Goal: Information Seeking & Learning: Learn about a topic

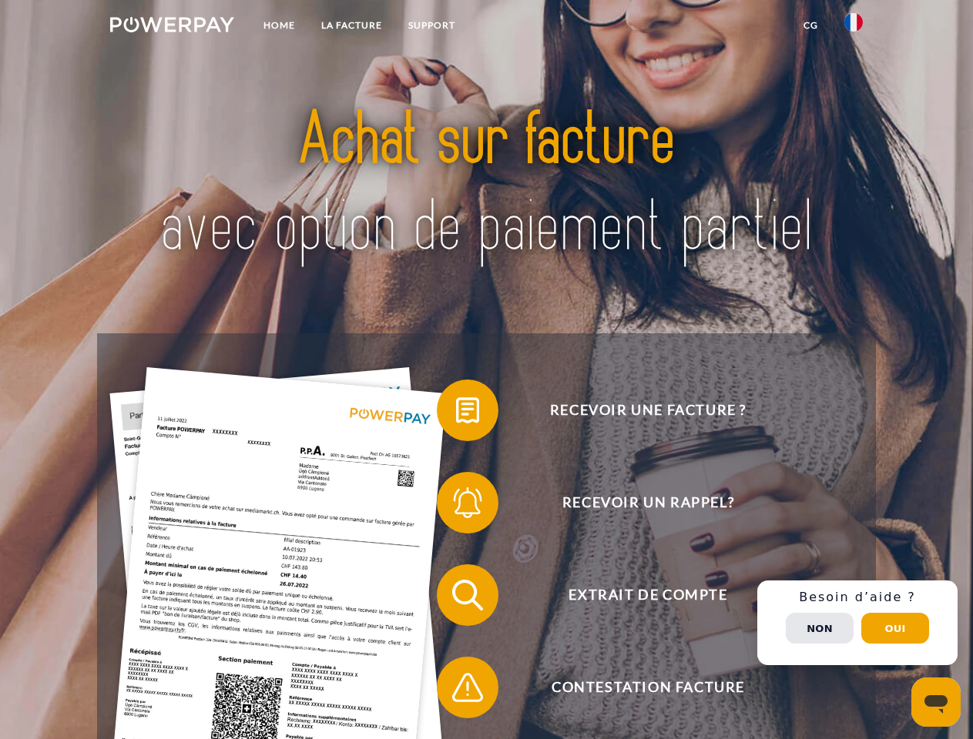
click at [172, 27] on img at bounding box center [172, 24] width 124 height 15
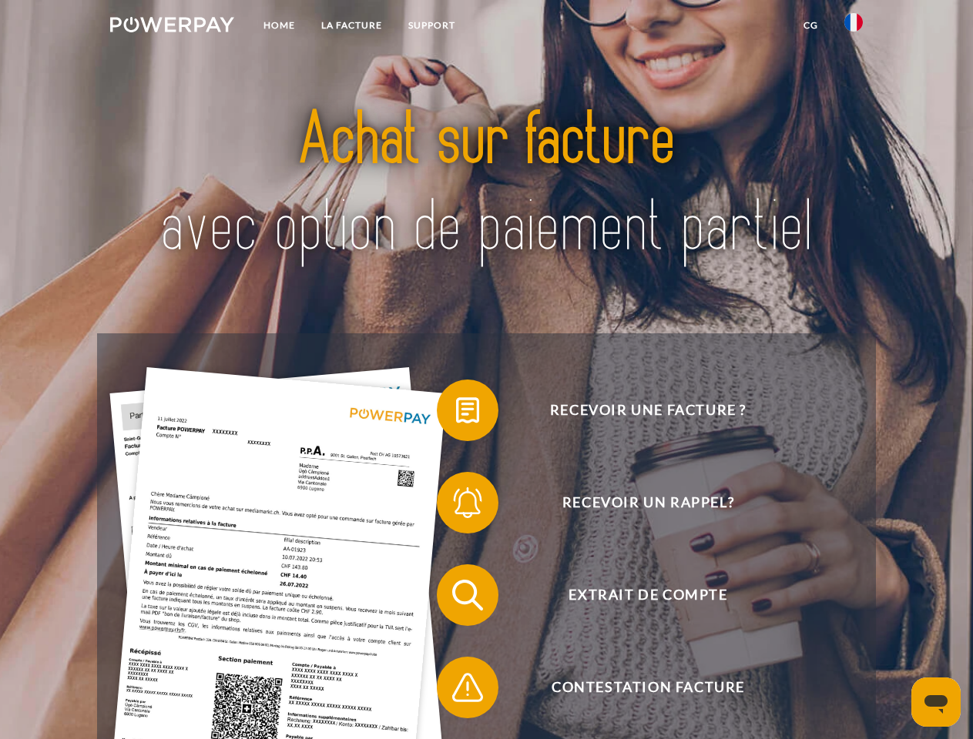
click at [853, 27] on img at bounding box center [853, 22] width 18 height 18
click at [810, 25] on link "CG" at bounding box center [810, 26] width 41 height 28
click at [456, 414] on span at bounding box center [444, 410] width 77 height 77
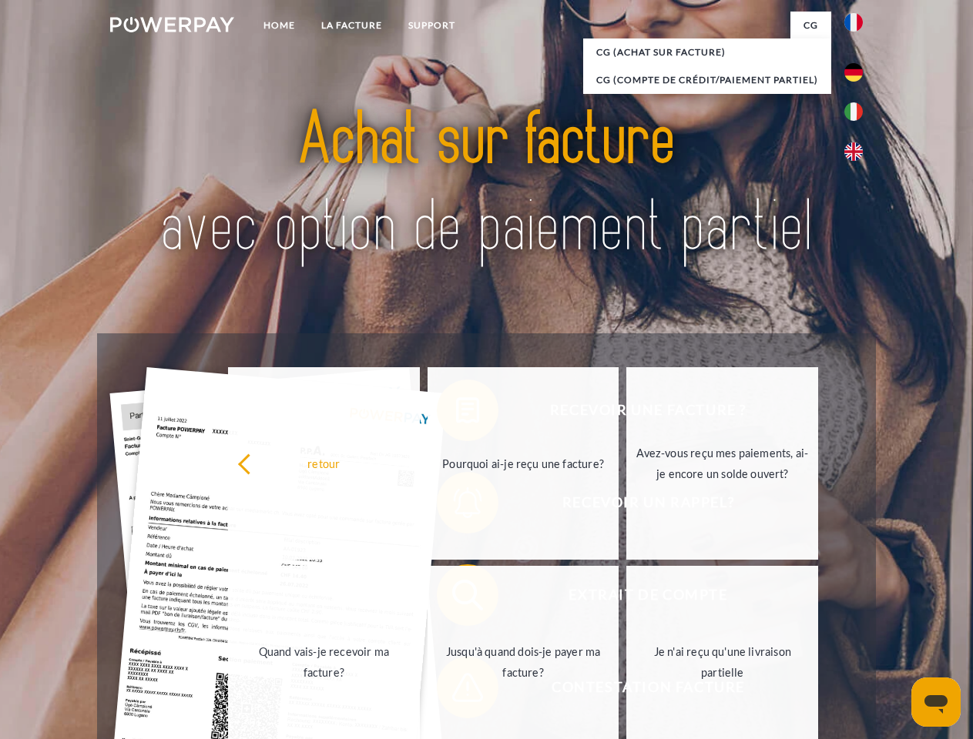
click at [456, 506] on div "Recevoir une facture ? Recevoir un rappel? Extrait de compte retour" at bounding box center [486, 641] width 778 height 616
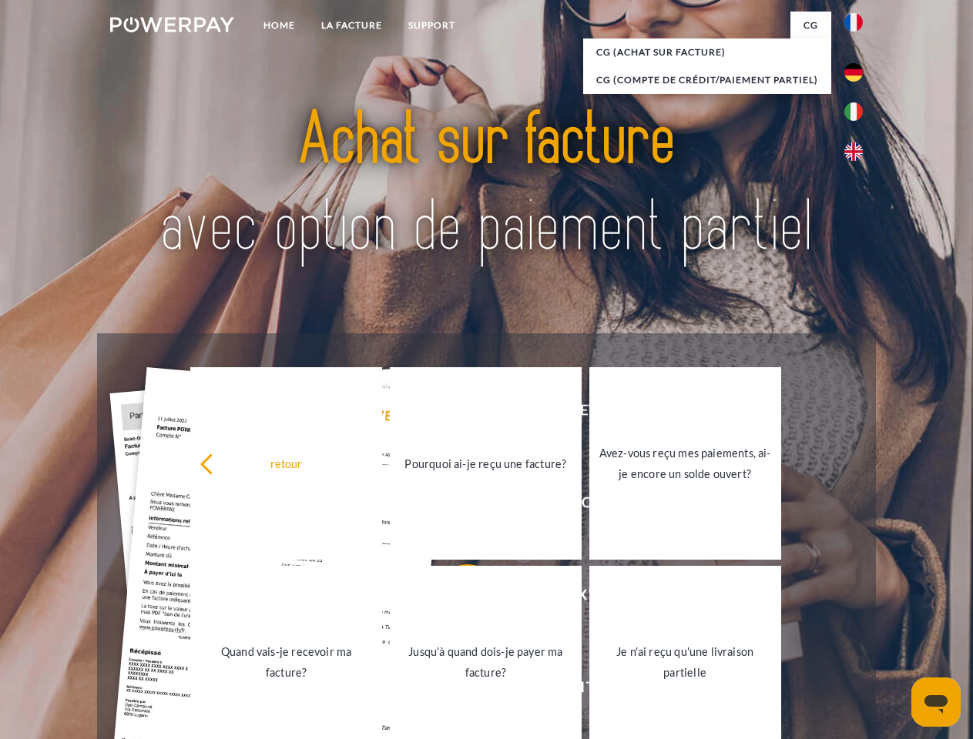
click at [456, 598] on link "Jusqu'à quand dois-je payer ma facture?" at bounding box center [486, 662] width 192 height 193
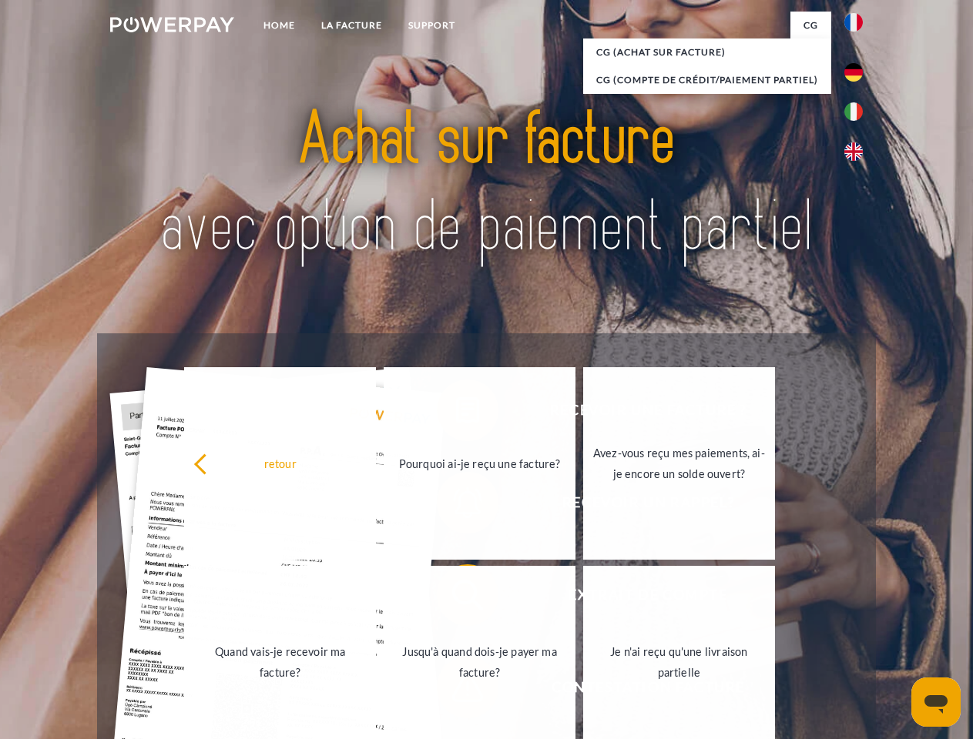
click at [456, 691] on span at bounding box center [444, 687] width 77 height 77
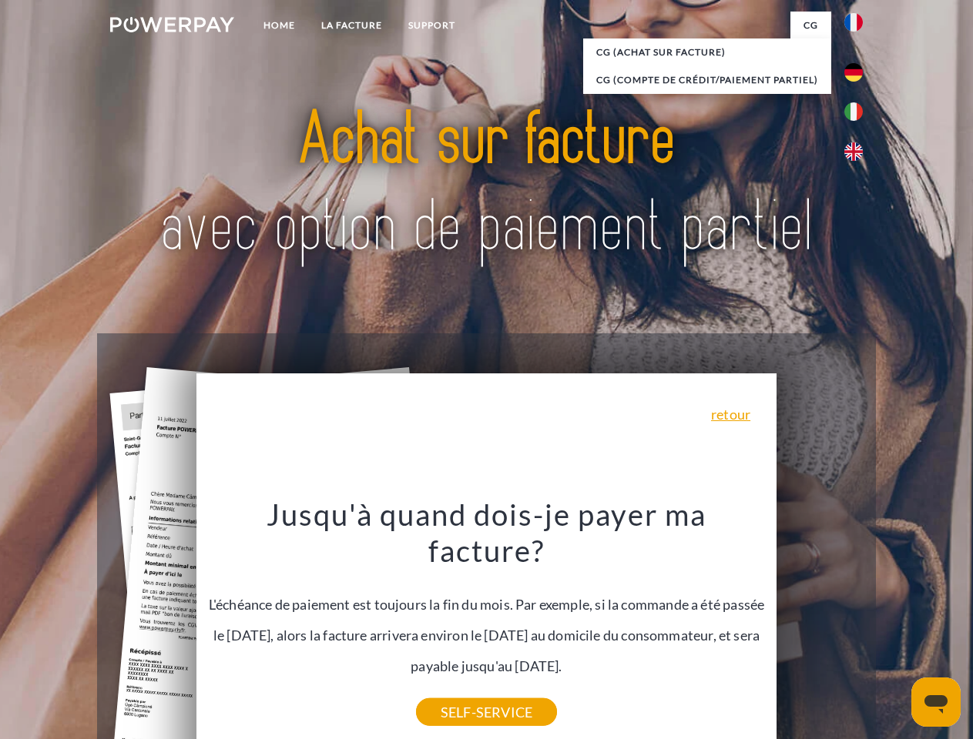
click at [857, 623] on div "Recevoir une facture ? Recevoir un rappel? Extrait de compte retour" at bounding box center [486, 641] width 778 height 616
click at [819, 626] on span "Extrait de compte" at bounding box center [647, 595] width 377 height 62
click at [895, 628] on header "Home LA FACTURE Support" at bounding box center [486, 531] width 973 height 1063
